Goal: Check status: Check status

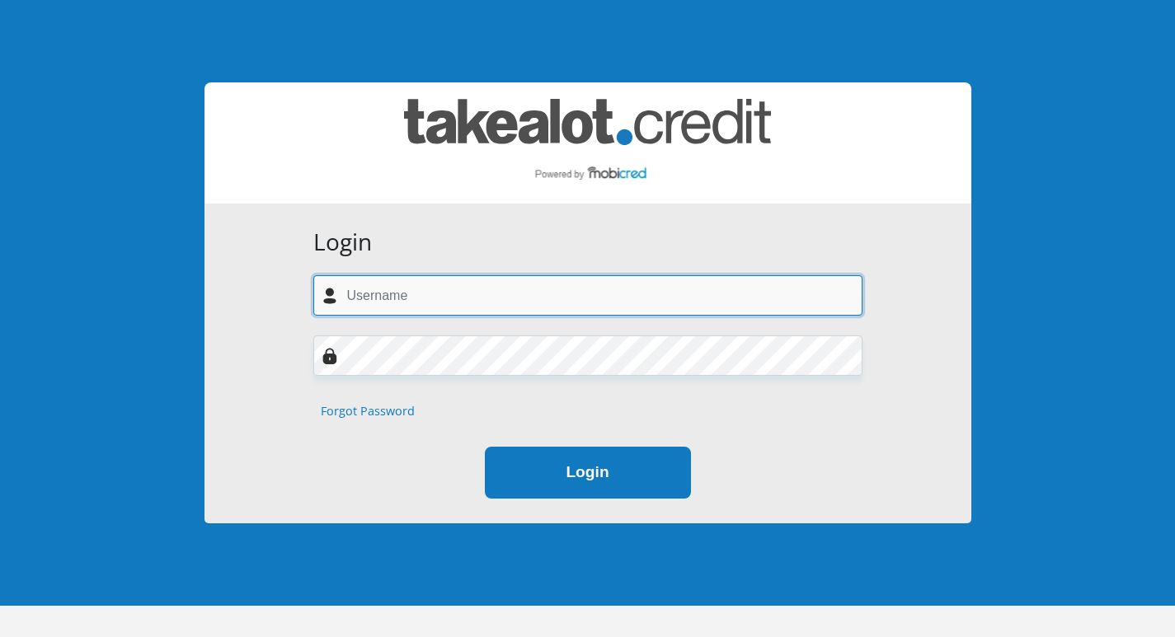
type input "morekukhomotso@gmail.com"
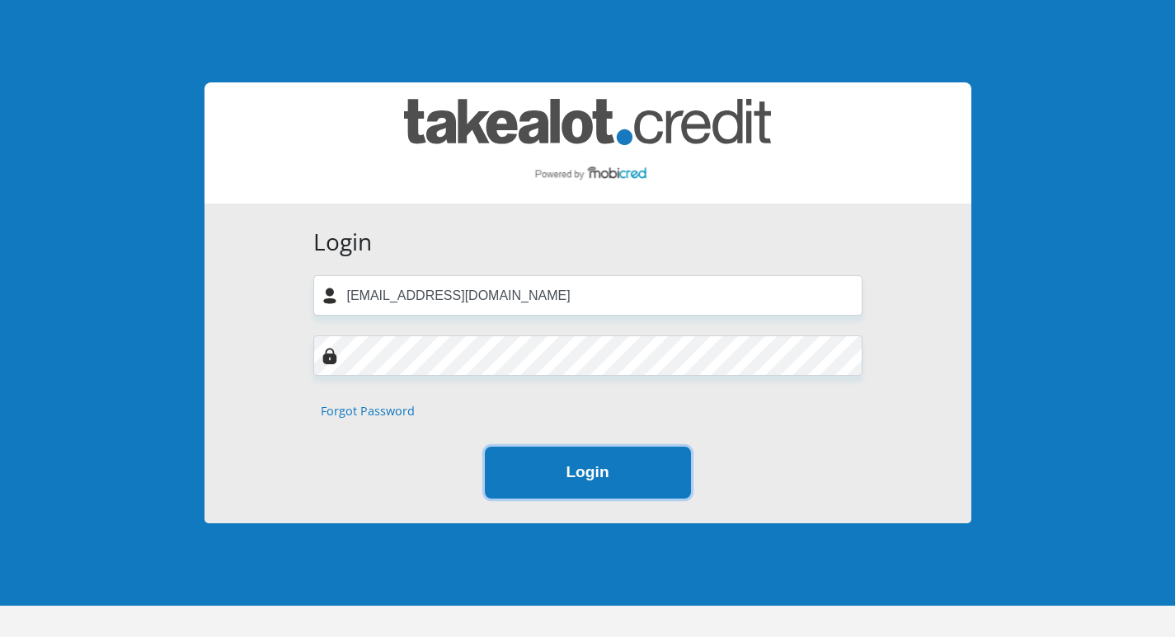
click at [580, 482] on button "Login" at bounding box center [588, 473] width 206 height 52
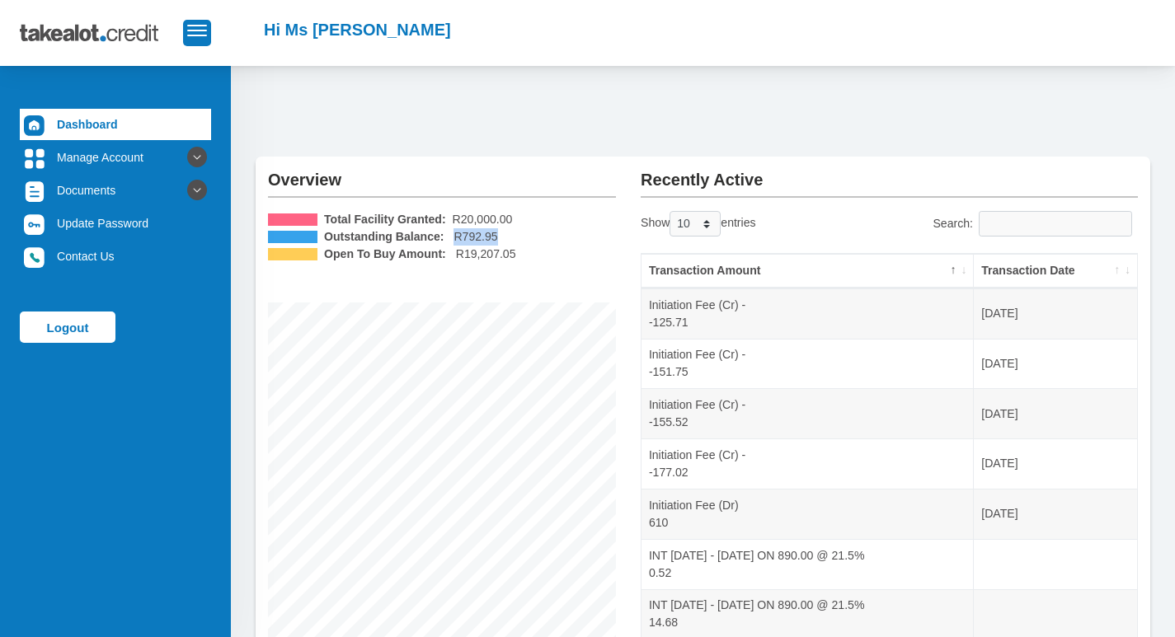
drag, startPoint x: 449, startPoint y: 234, endPoint x: 493, endPoint y: 234, distance: 43.7
click at [493, 234] on li "Outstanding Balance: R792.95" at bounding box center [442, 236] width 348 height 17
